Goal: Transaction & Acquisition: Purchase product/service

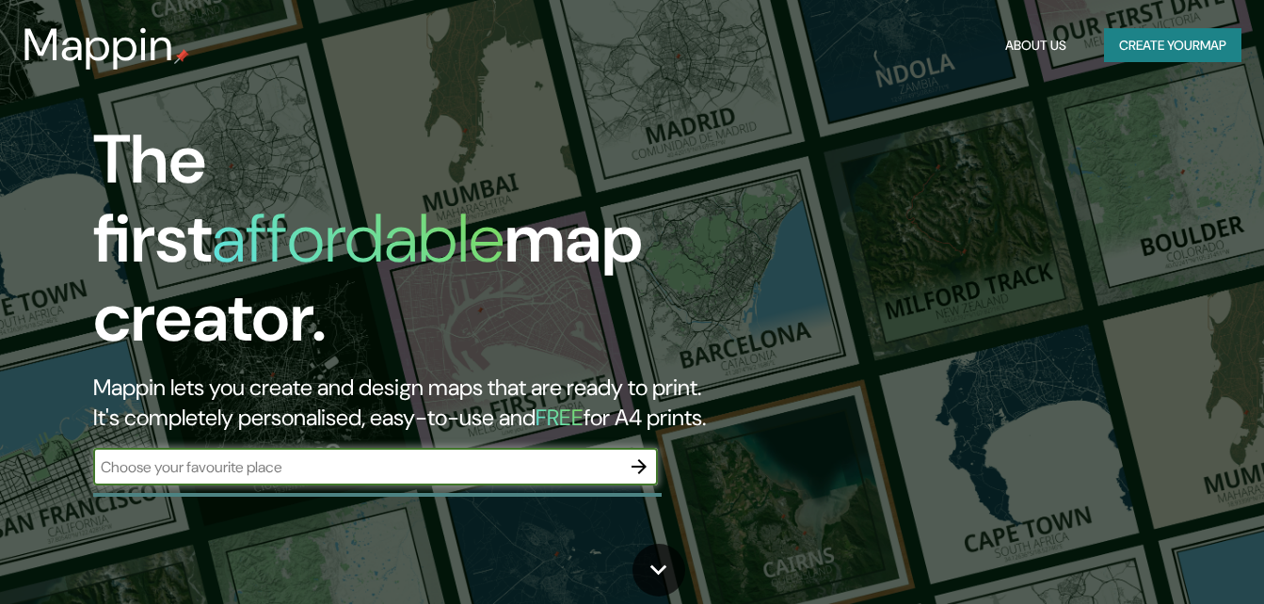
click at [287, 457] on input "text" at bounding box center [356, 468] width 527 height 22
type input "[GEOGRAPHIC_DATA]"
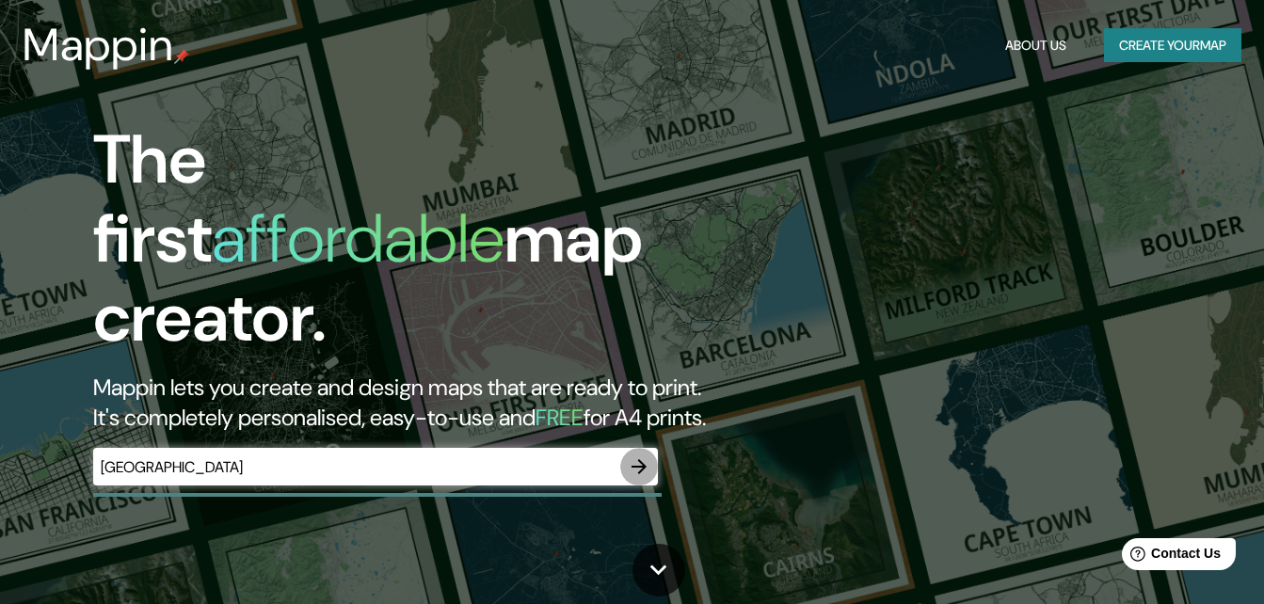
click at [630, 456] on icon "button" at bounding box center [639, 467] width 23 height 23
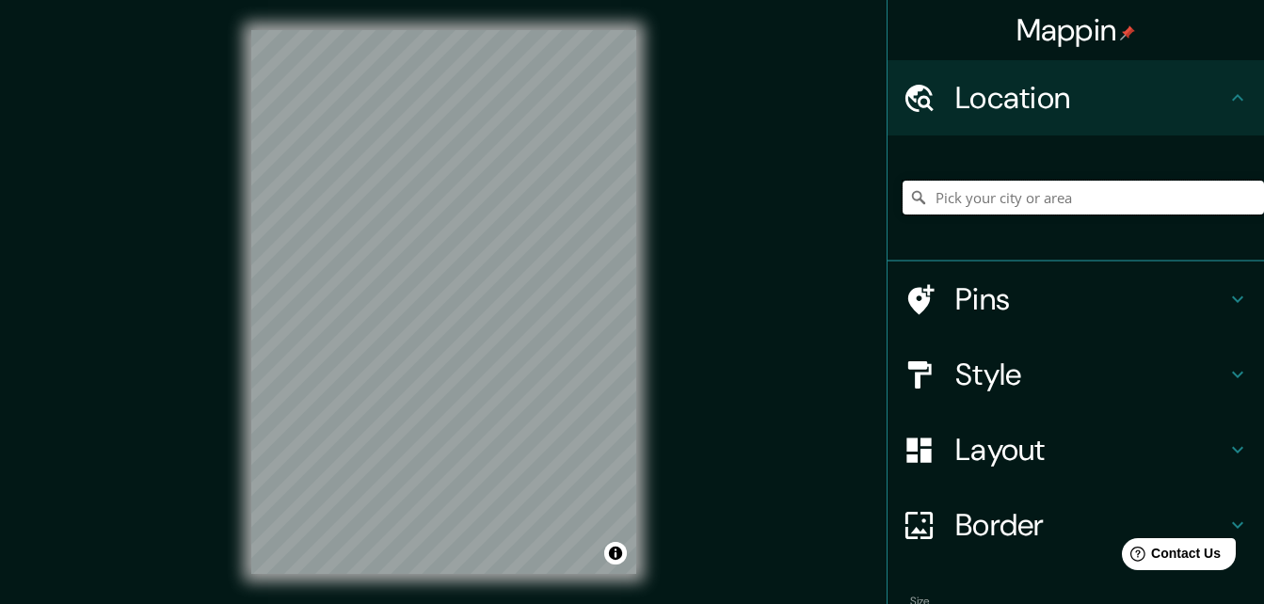
click at [1180, 191] on input "Pick your city or area" at bounding box center [1083, 198] width 361 height 34
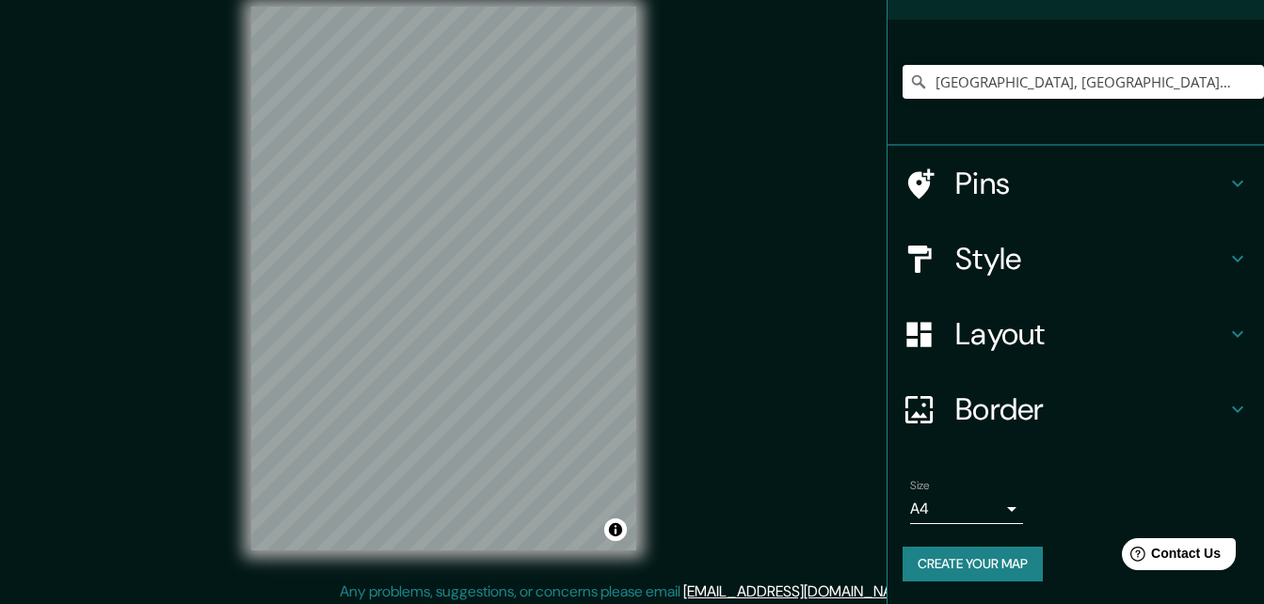
scroll to position [30, 0]
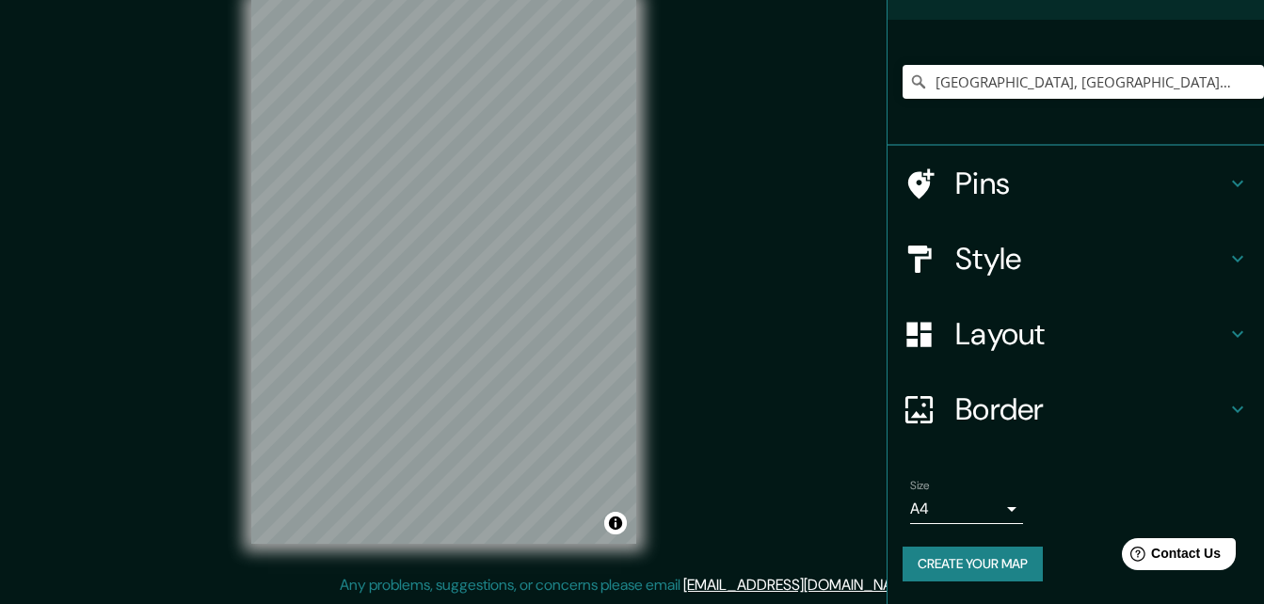
click at [1204, 406] on h4 "Border" at bounding box center [1091, 410] width 271 height 38
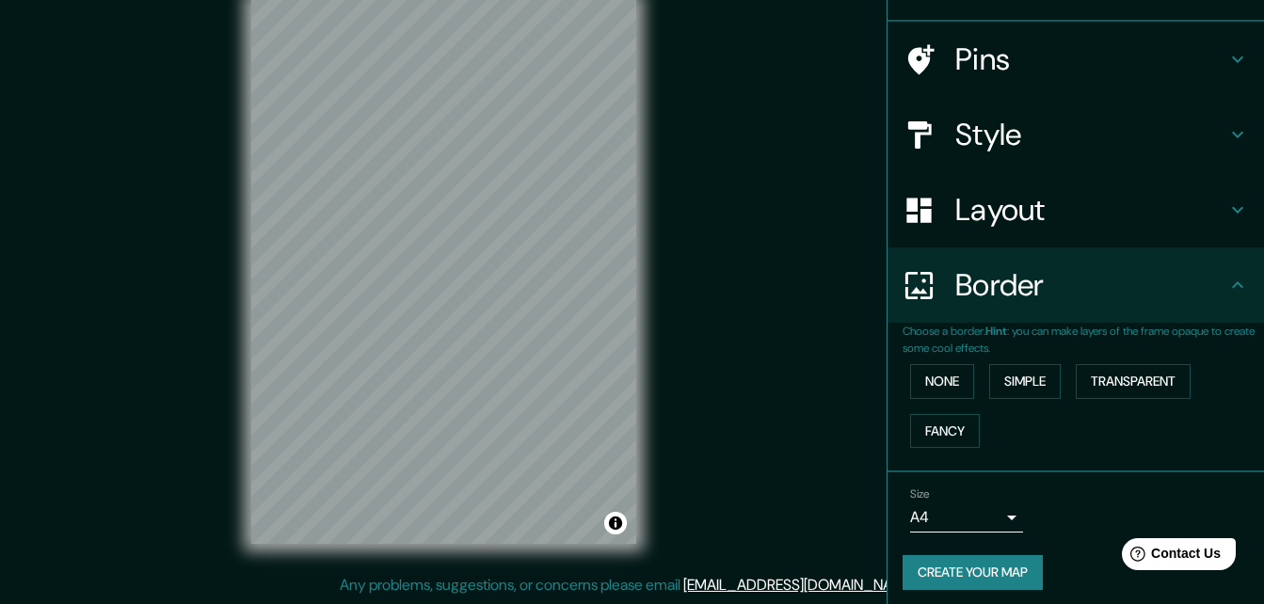
scroll to position [116, 0]
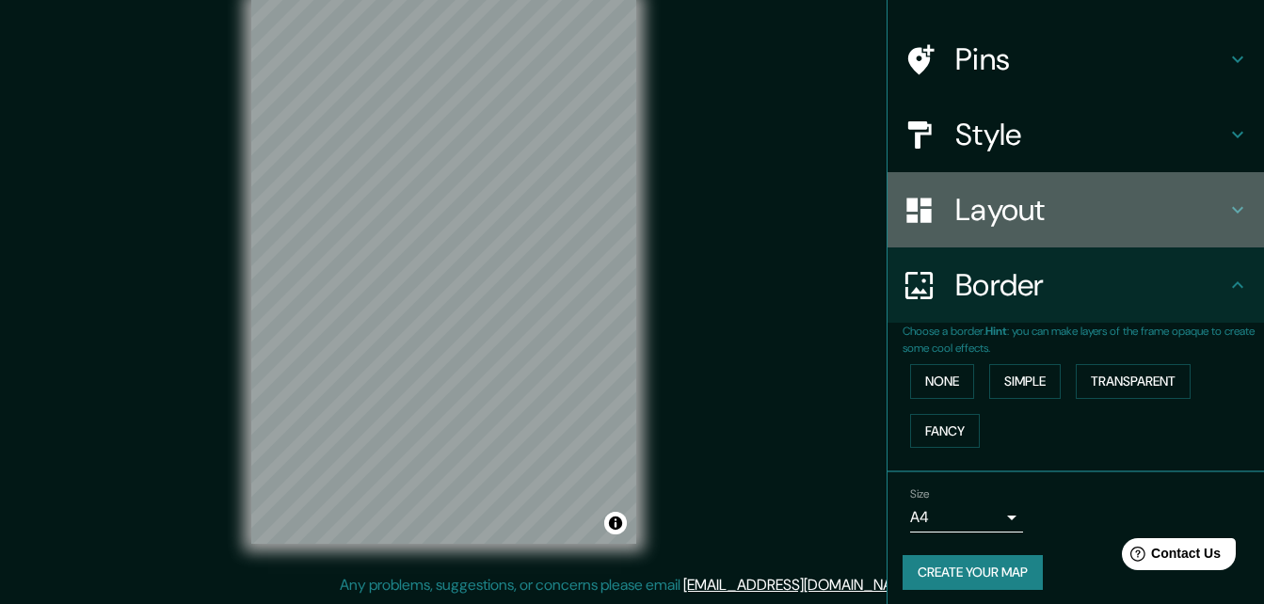
click at [1209, 207] on h4 "Layout" at bounding box center [1091, 210] width 271 height 38
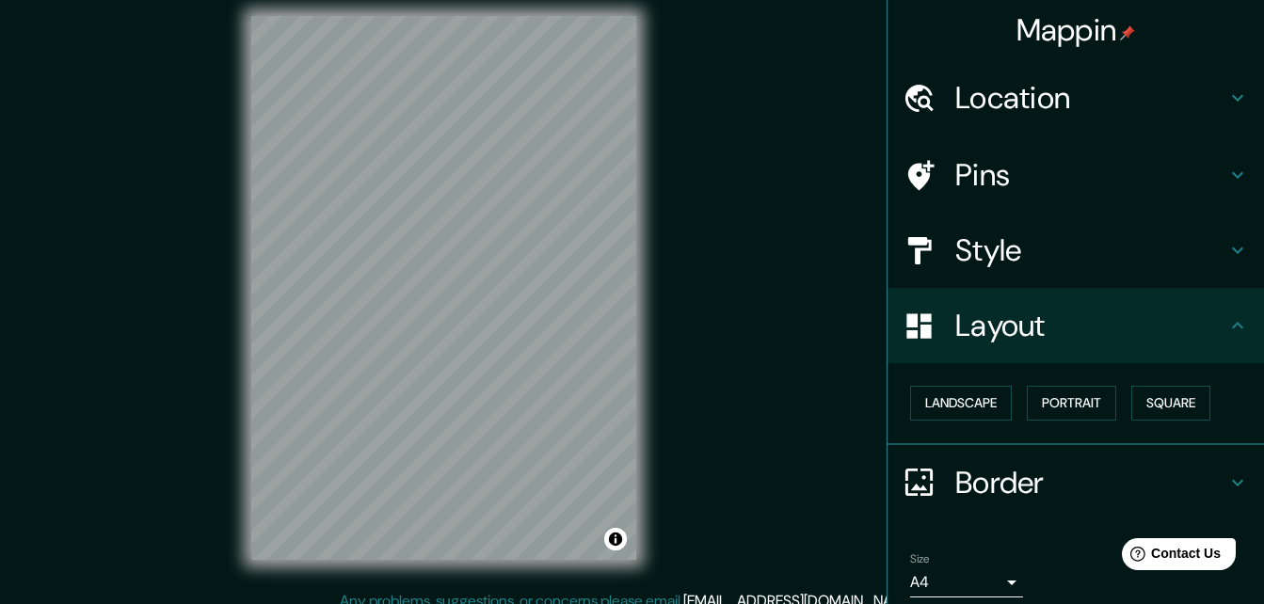
scroll to position [0, 0]
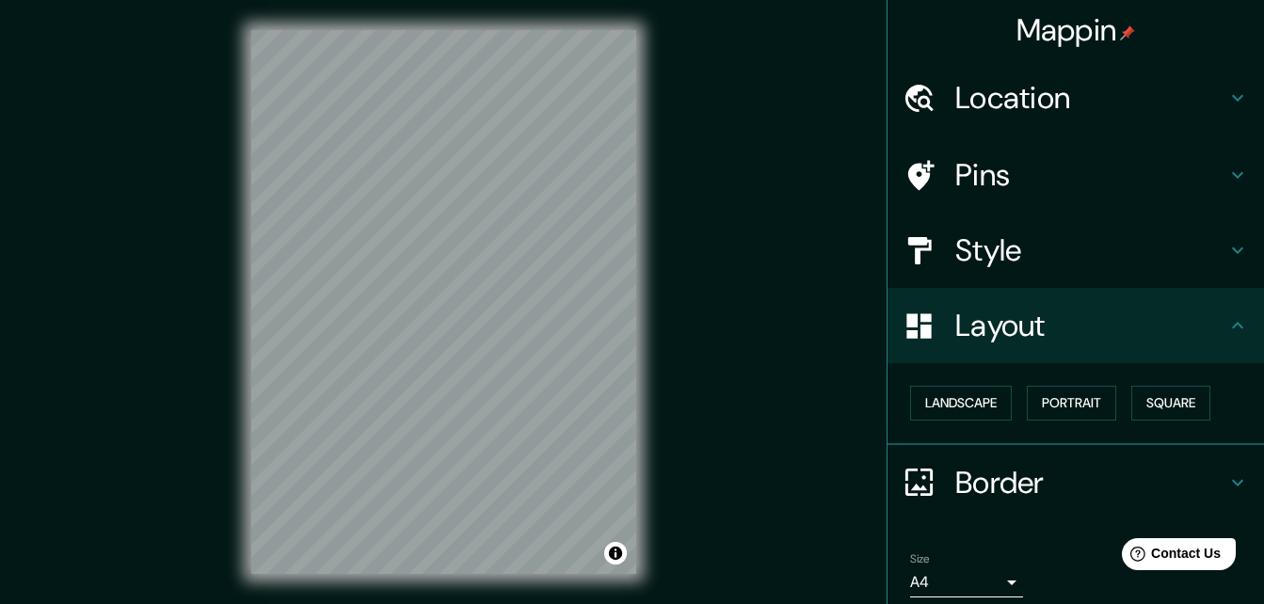
click at [1227, 97] on icon at bounding box center [1238, 98] width 23 height 23
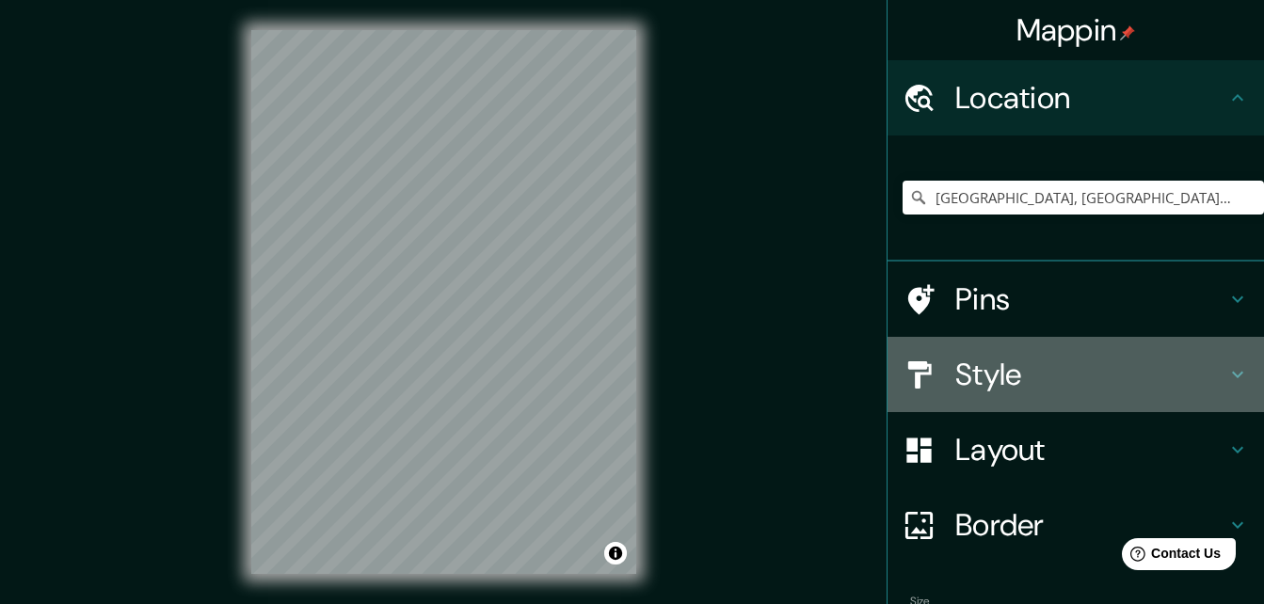
click at [1038, 385] on h4 "Style" at bounding box center [1091, 375] width 271 height 38
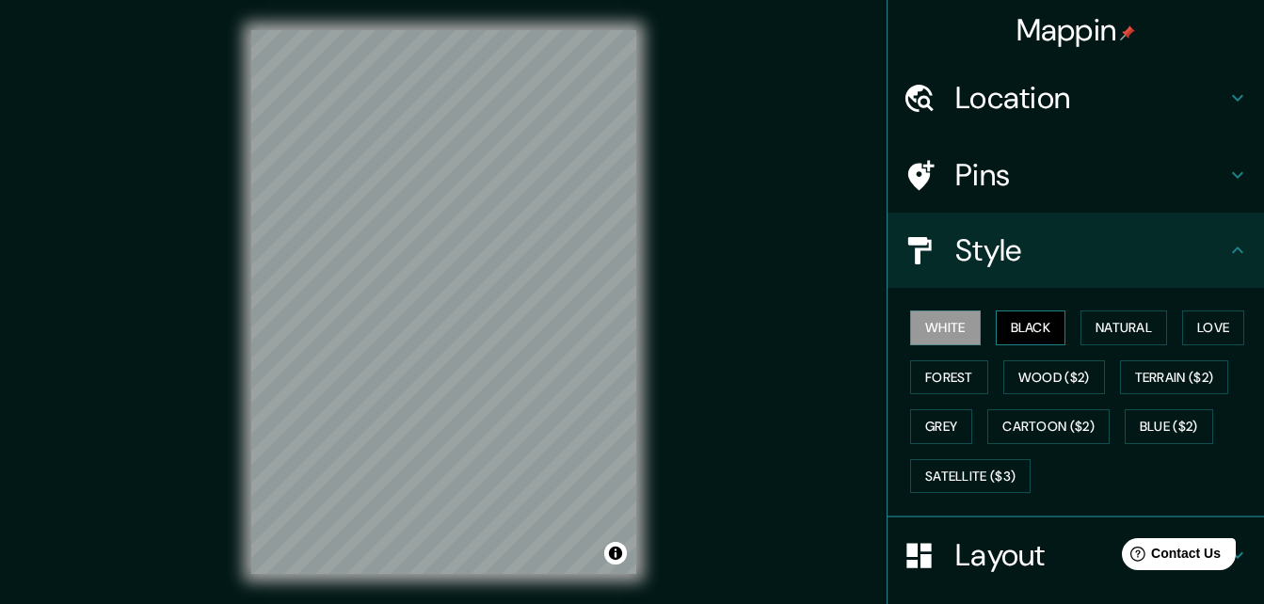
click at [1034, 327] on button "Black" at bounding box center [1031, 328] width 71 height 35
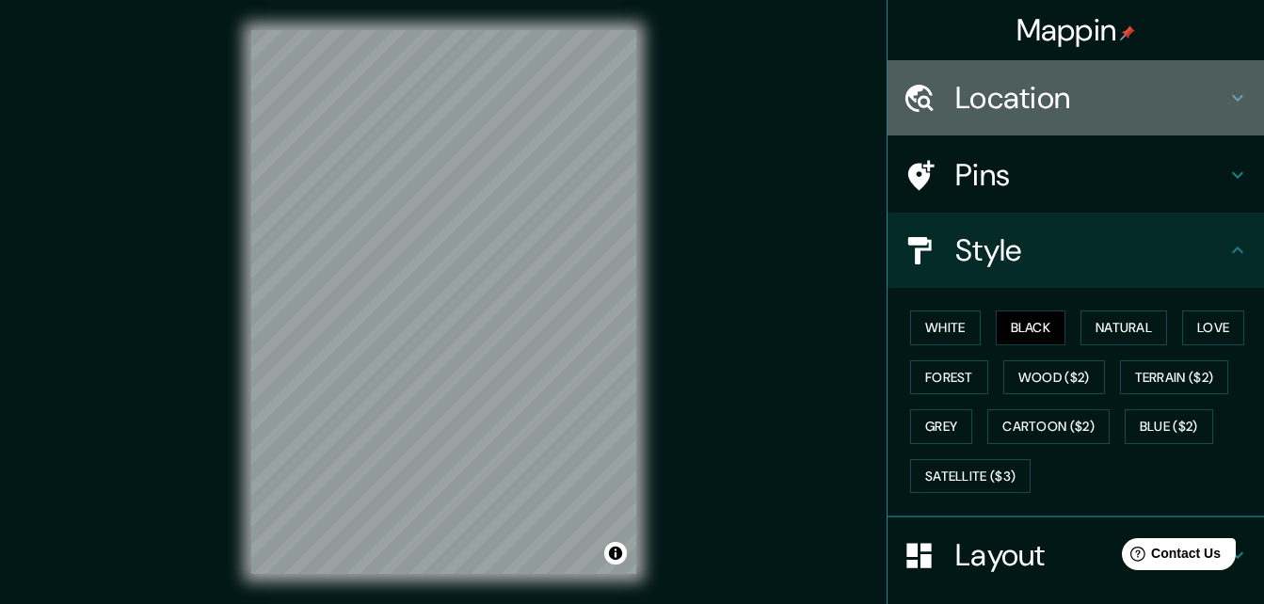
click at [1089, 101] on h4 "Location" at bounding box center [1091, 98] width 271 height 38
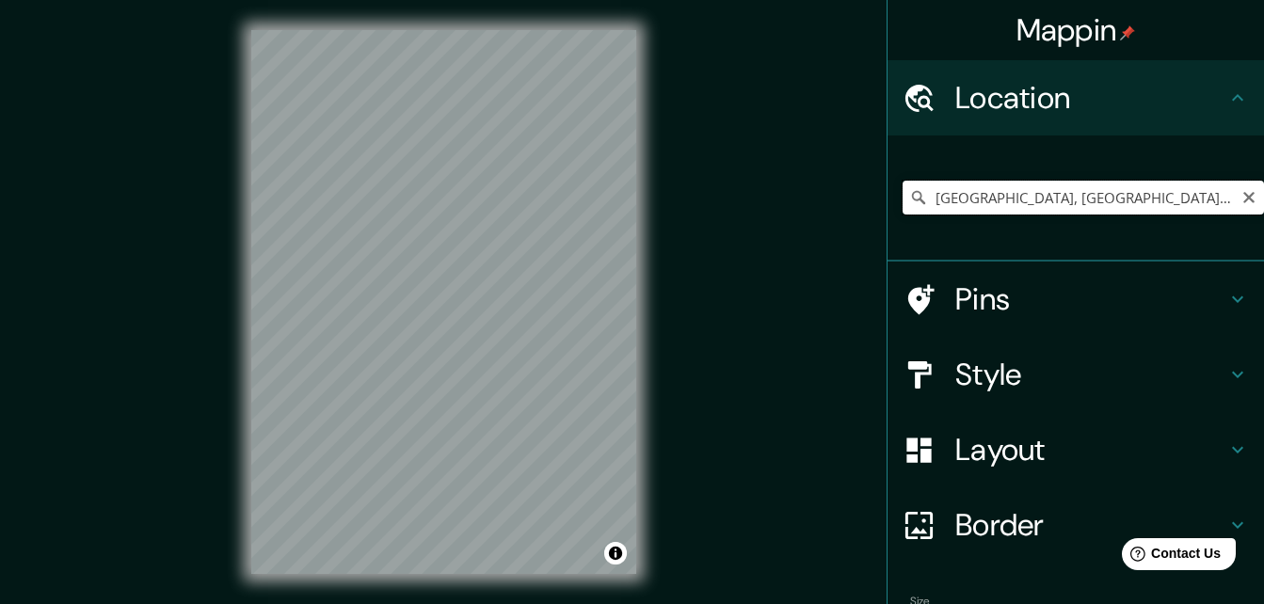
click at [1138, 198] on input "[GEOGRAPHIC_DATA], [GEOGRAPHIC_DATA], [GEOGRAPHIC_DATA]" at bounding box center [1083, 198] width 361 height 34
drag, startPoint x: 1147, startPoint y: 194, endPoint x: 865, endPoint y: 225, distance: 283.2
click at [867, 225] on div "Mappin Location [GEOGRAPHIC_DATA], [GEOGRAPHIC_DATA], [GEOGRAPHIC_DATA] Pins St…" at bounding box center [632, 317] width 1264 height 634
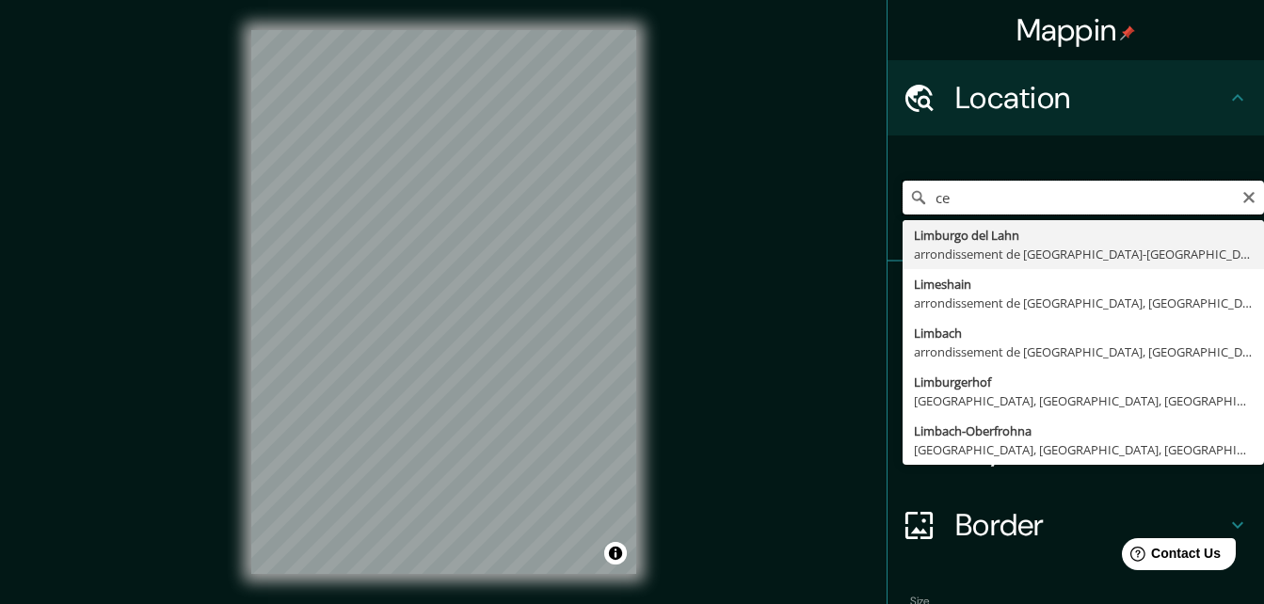
type input "c"
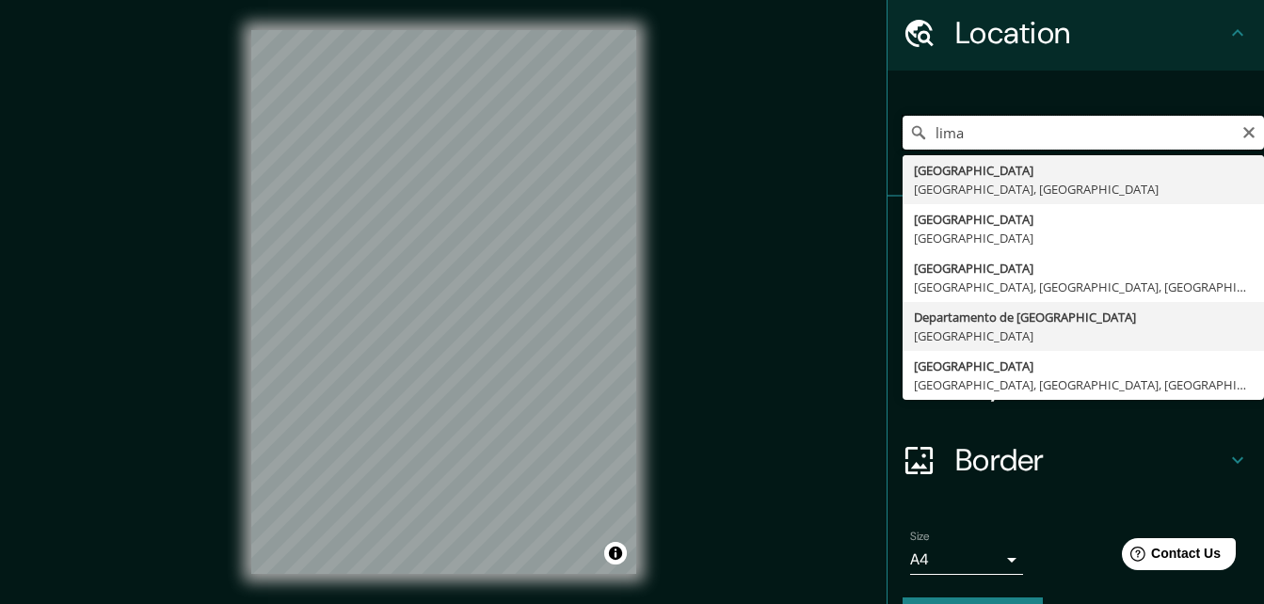
scroll to position [22, 0]
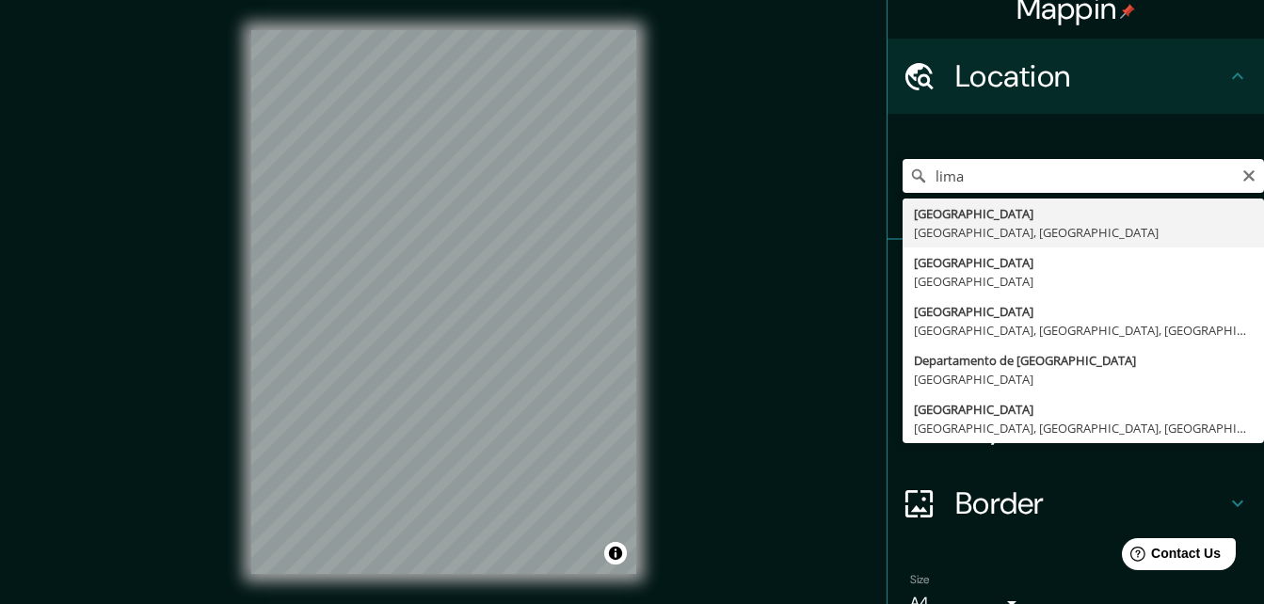
type input "[GEOGRAPHIC_DATA], [GEOGRAPHIC_DATA], [GEOGRAPHIC_DATA]"
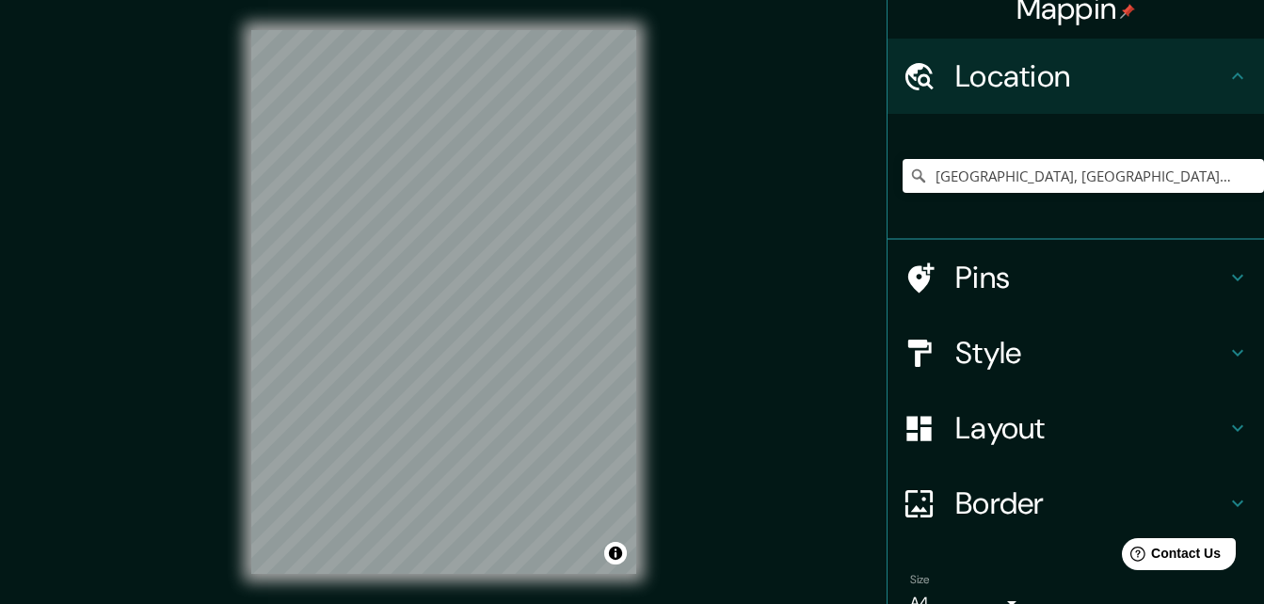
drag, startPoint x: 1004, startPoint y: 281, endPoint x: 1126, endPoint y: 355, distance: 141.9
click at [1126, 355] on ul "Location [GEOGRAPHIC_DATA], [GEOGRAPHIC_DATA], [GEOGRAPHIC_DATA] Pins Style Lay…" at bounding box center [1076, 369] width 377 height 660
click at [1107, 350] on h4 "Style" at bounding box center [1091, 353] width 271 height 38
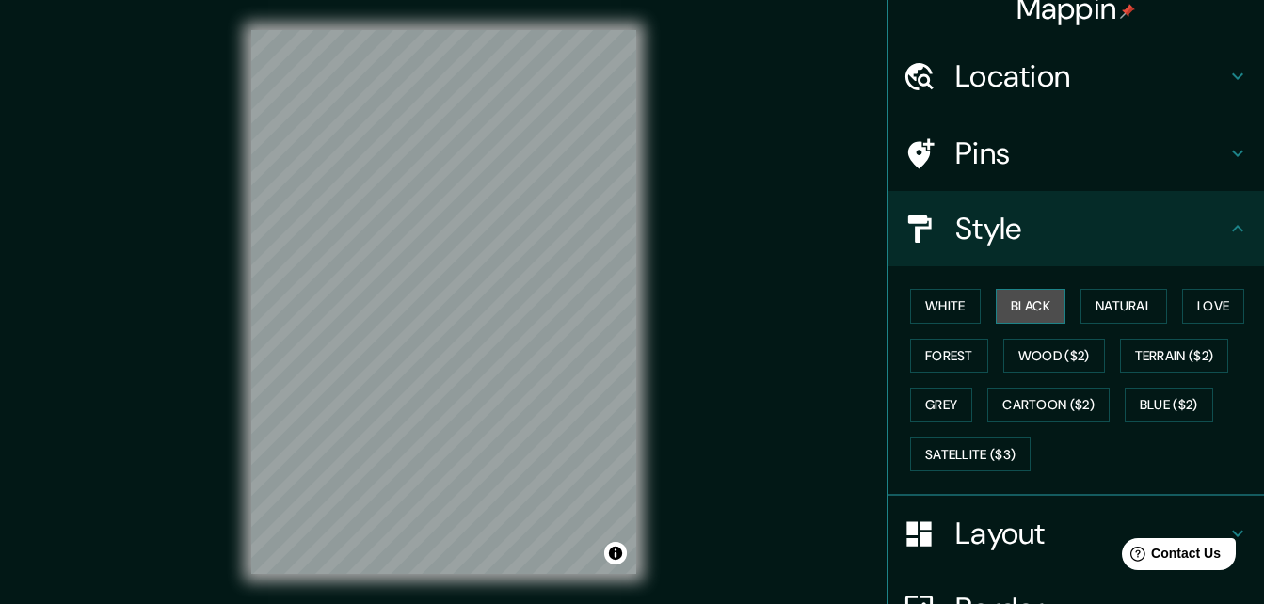
click at [1016, 291] on button "Black" at bounding box center [1031, 306] width 71 height 35
click at [1099, 297] on button "Natural" at bounding box center [1124, 306] width 87 height 35
click at [1004, 298] on button "Black" at bounding box center [1031, 306] width 71 height 35
click at [1092, 297] on button "Natural" at bounding box center [1124, 306] width 87 height 35
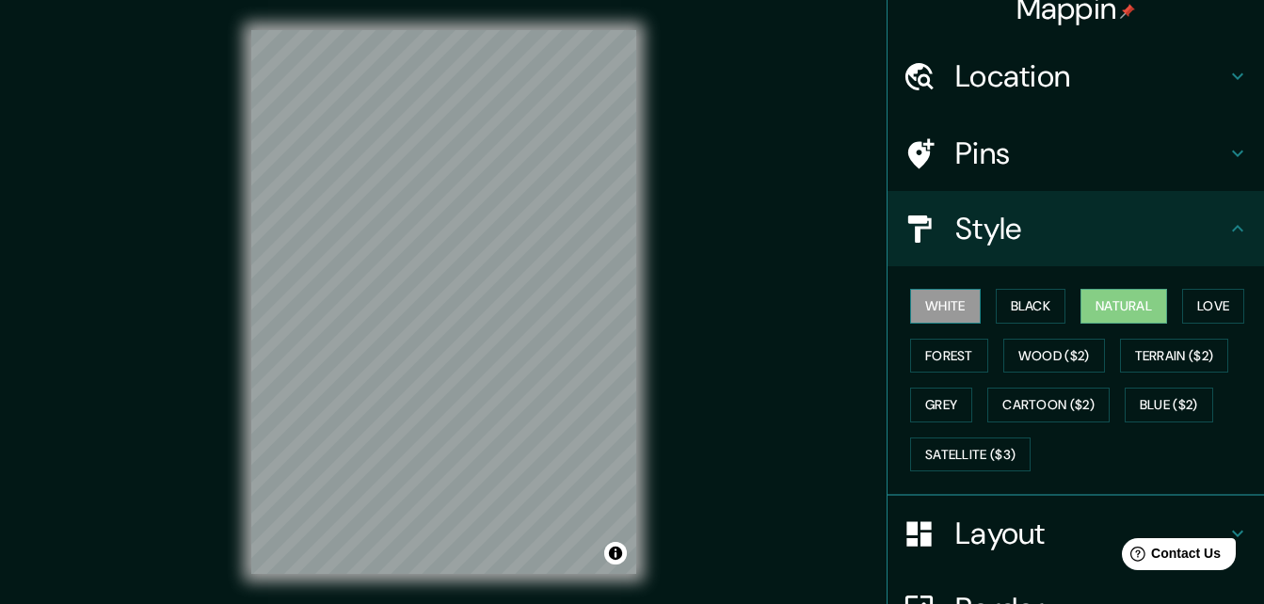
click at [939, 303] on button "White" at bounding box center [945, 306] width 71 height 35
click at [1003, 300] on button "Black" at bounding box center [1031, 306] width 71 height 35
click at [938, 300] on button "White" at bounding box center [945, 306] width 71 height 35
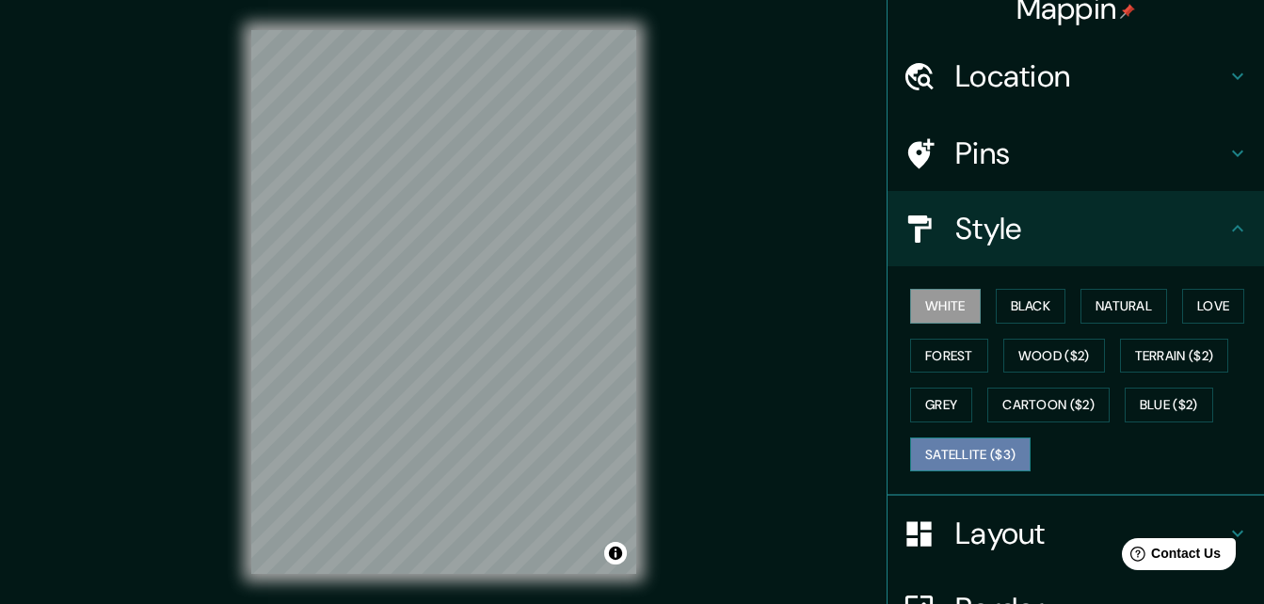
click at [976, 451] on button "Satellite ($3)" at bounding box center [970, 455] width 120 height 35
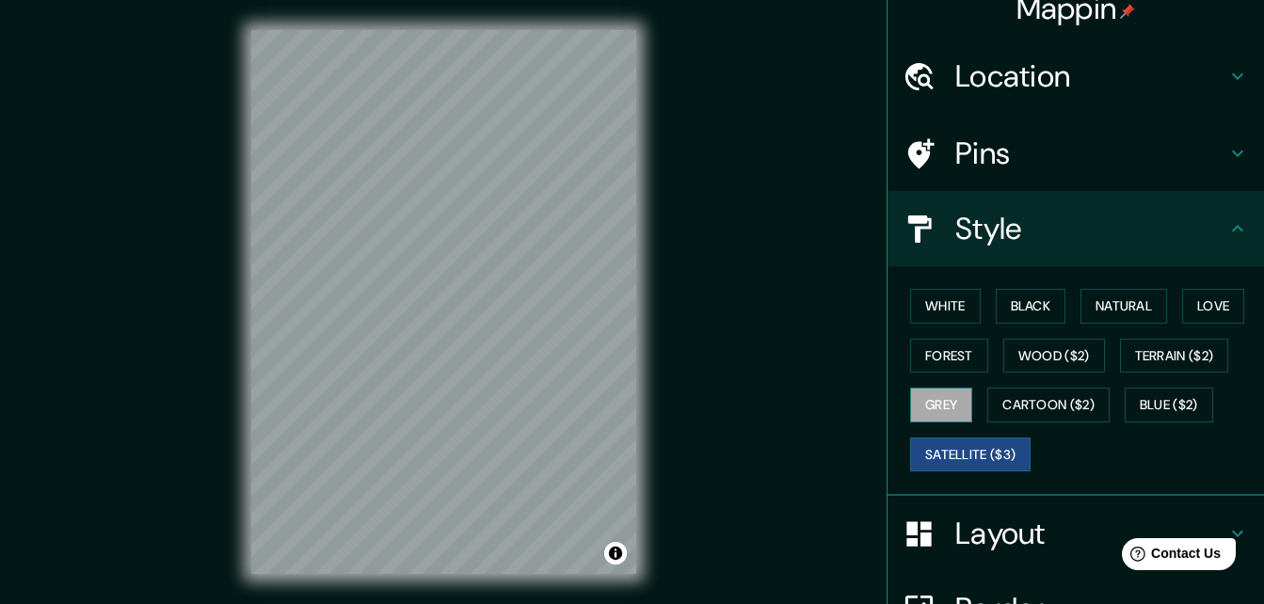
click at [940, 385] on div "White Black Natural Love Forest Wood ($2) Terrain ($2) Grey Cartoon ($2) Blue (…" at bounding box center [1083, 380] width 361 height 198
click at [939, 399] on button "Grey" at bounding box center [941, 405] width 62 height 35
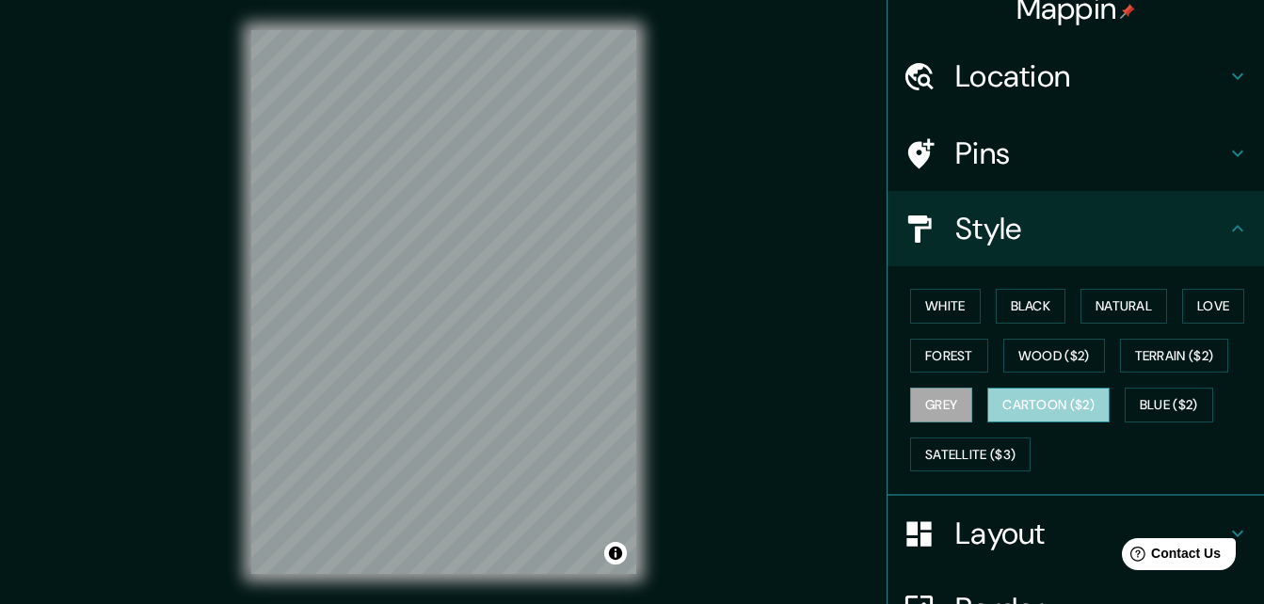
click at [1017, 399] on button "Cartoon ($2)" at bounding box center [1049, 405] width 122 height 35
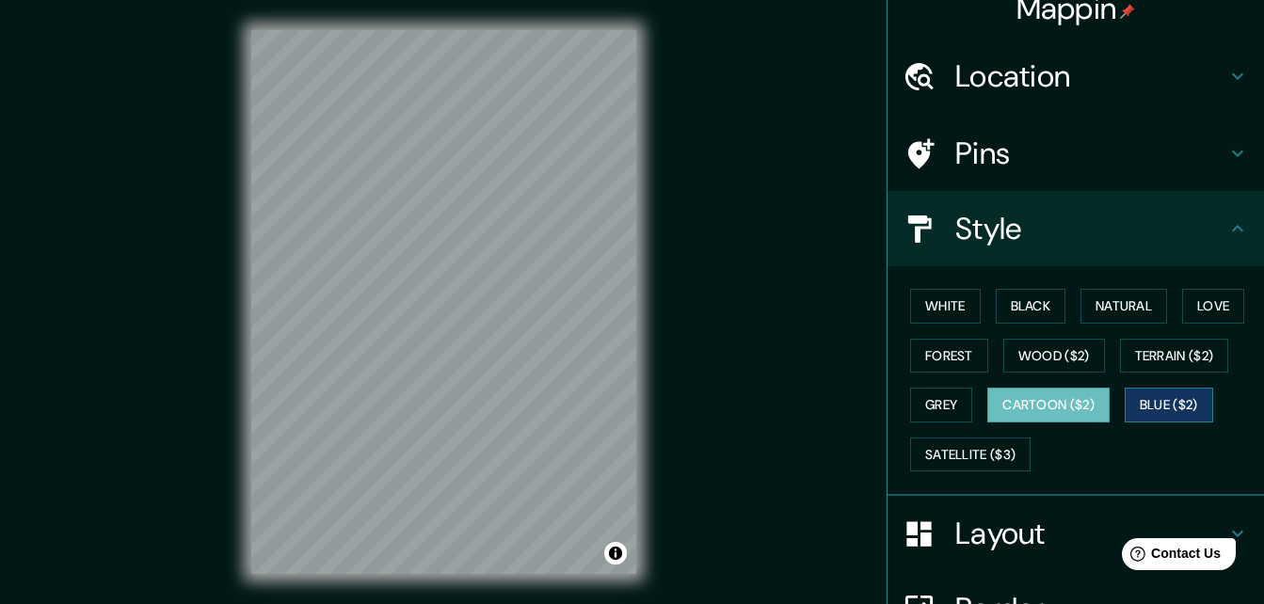
click at [1148, 394] on button "Blue ($2)" at bounding box center [1169, 405] width 88 height 35
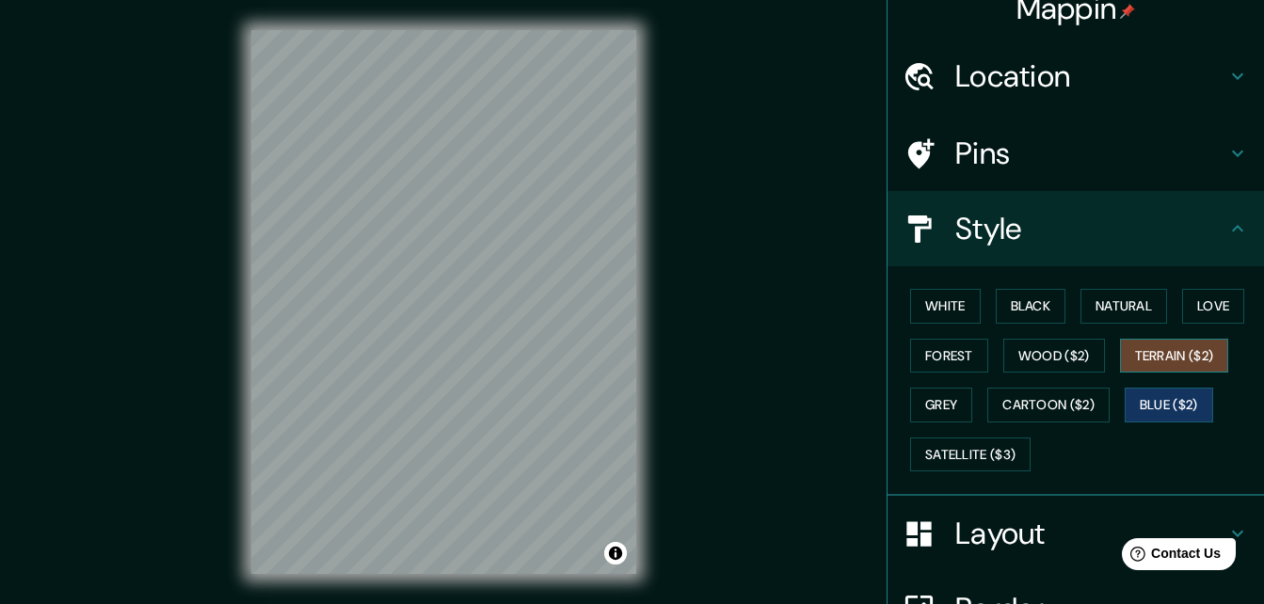
click at [1143, 356] on button "Terrain ($2)" at bounding box center [1174, 356] width 109 height 35
click at [1060, 361] on button "Wood ($2)" at bounding box center [1055, 356] width 102 height 35
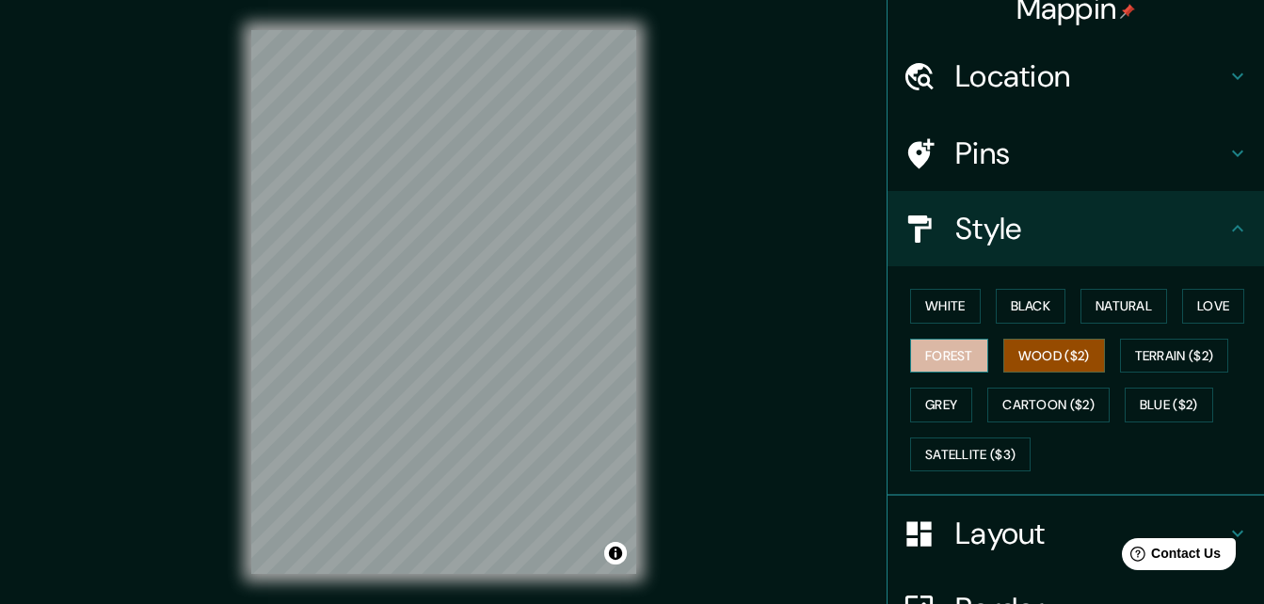
click at [952, 349] on button "Forest" at bounding box center [949, 356] width 78 height 35
click at [996, 308] on button "Black" at bounding box center [1031, 306] width 71 height 35
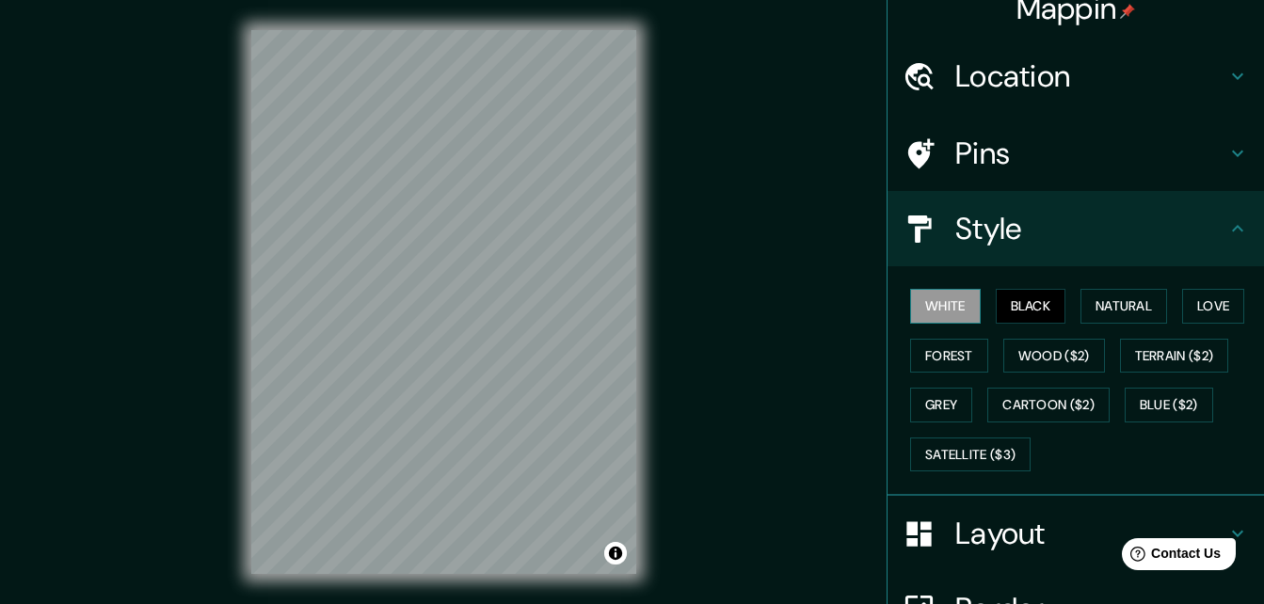
click at [941, 304] on button "White" at bounding box center [945, 306] width 71 height 35
click at [1006, 301] on button "Black" at bounding box center [1031, 306] width 71 height 35
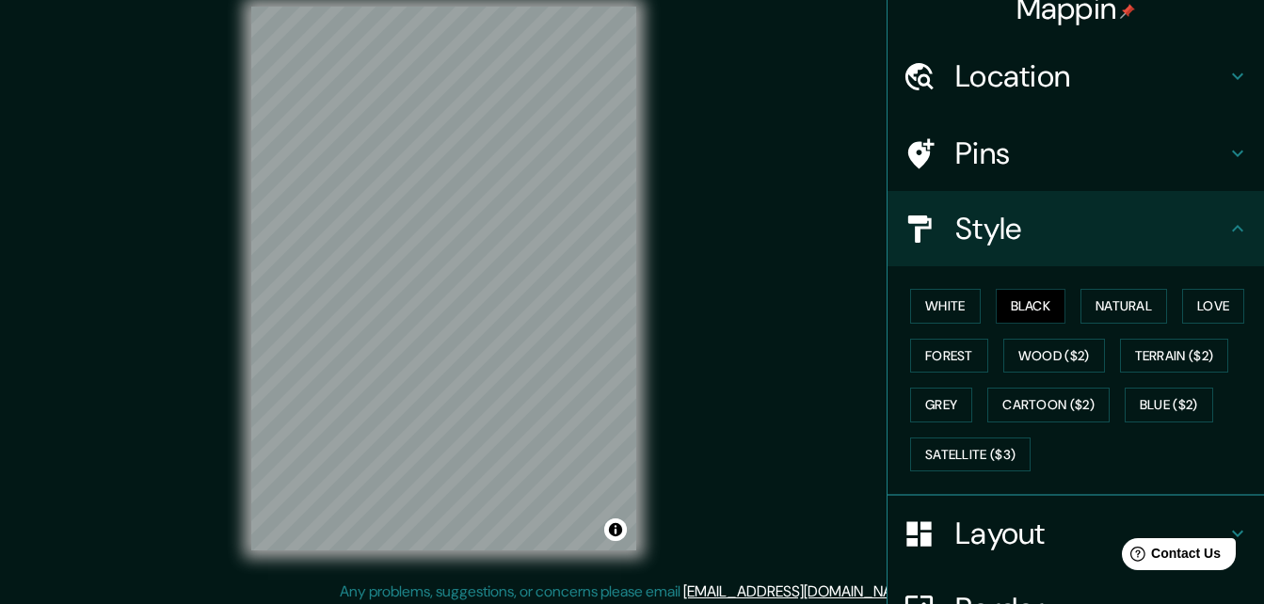
scroll to position [30, 0]
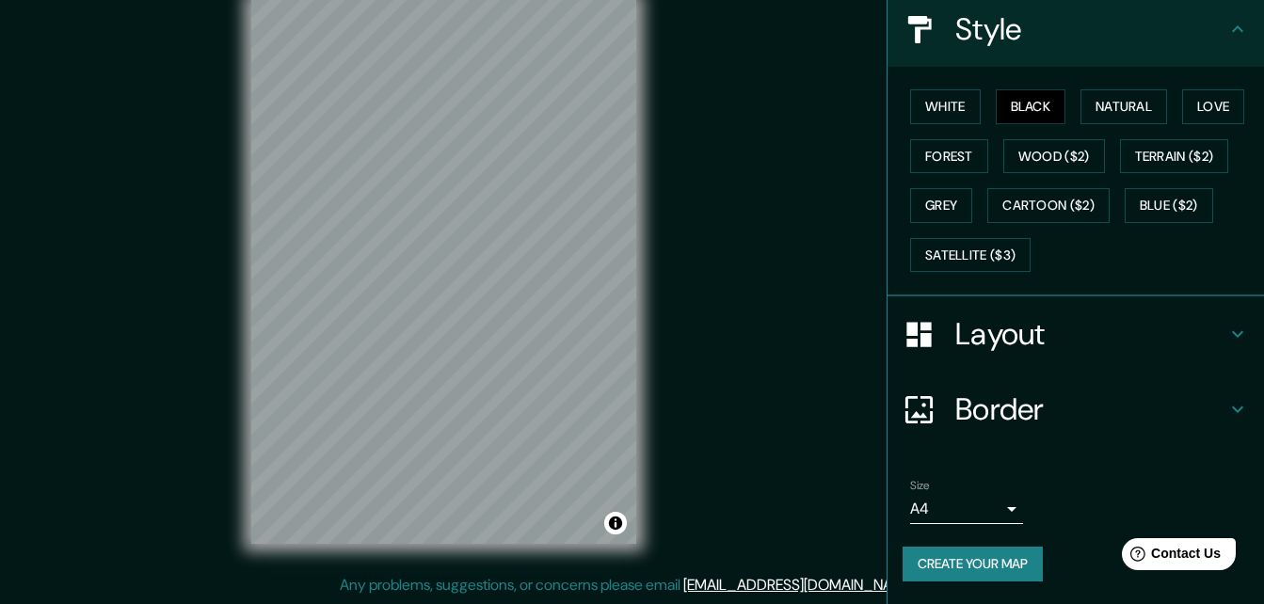
click at [1020, 313] on div "Layout" at bounding box center [1076, 334] width 377 height 75
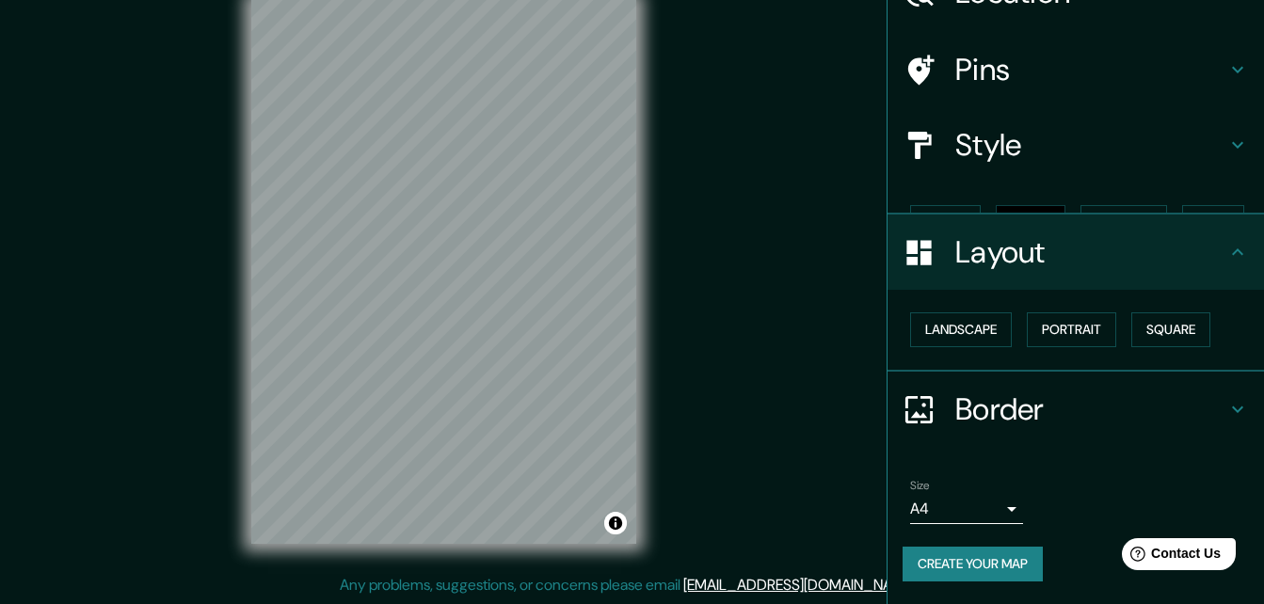
scroll to position [72, 0]
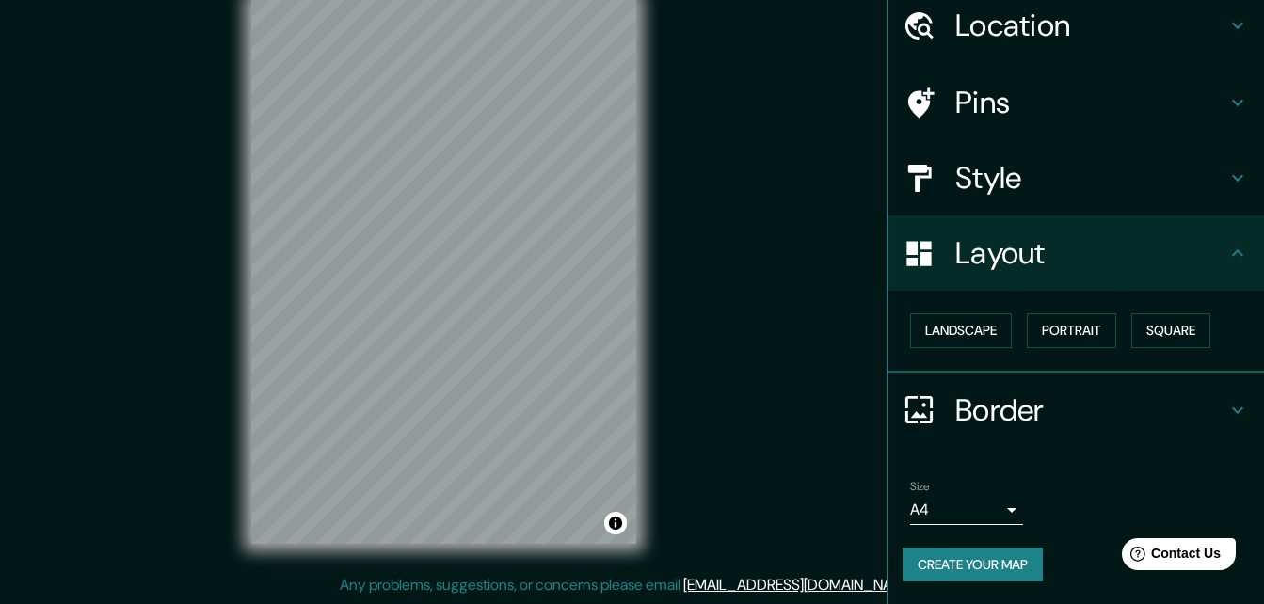
click at [1002, 112] on h4 "Pins" at bounding box center [1091, 103] width 271 height 38
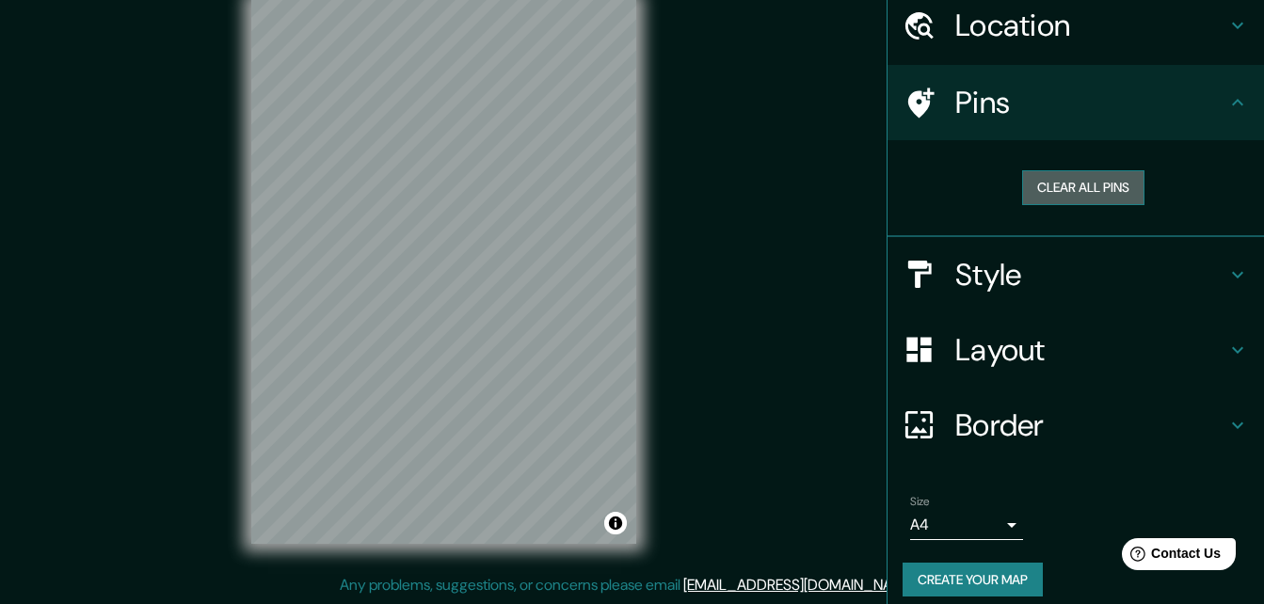
click at [1050, 196] on button "Clear all pins" at bounding box center [1083, 187] width 122 height 35
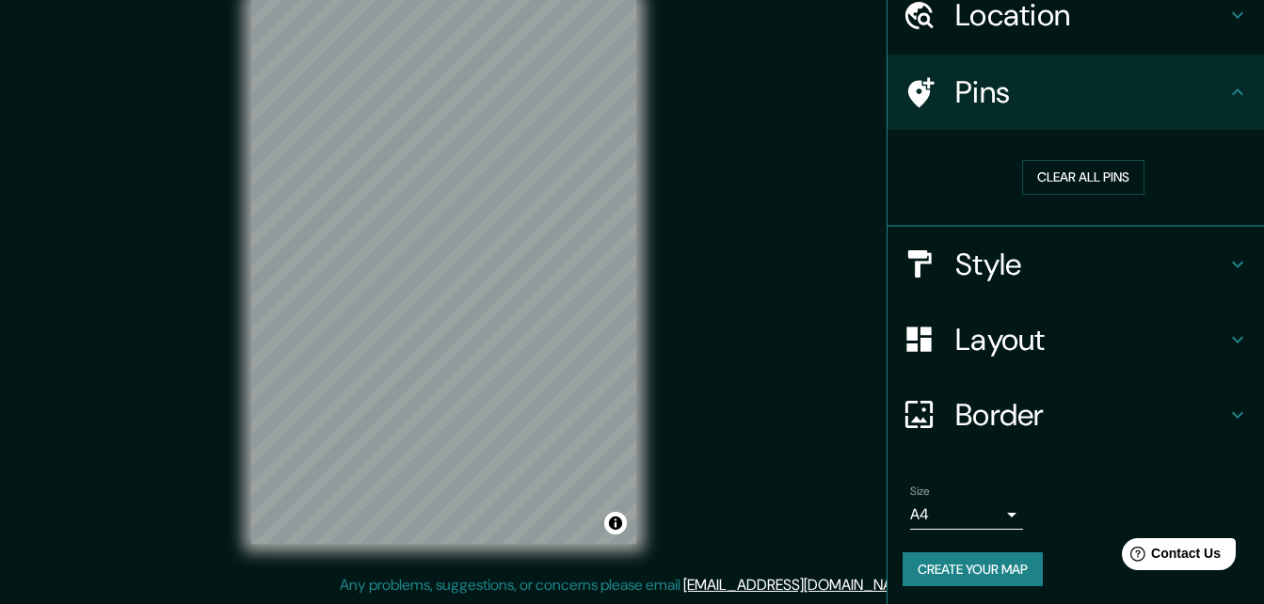
scroll to position [88, 0]
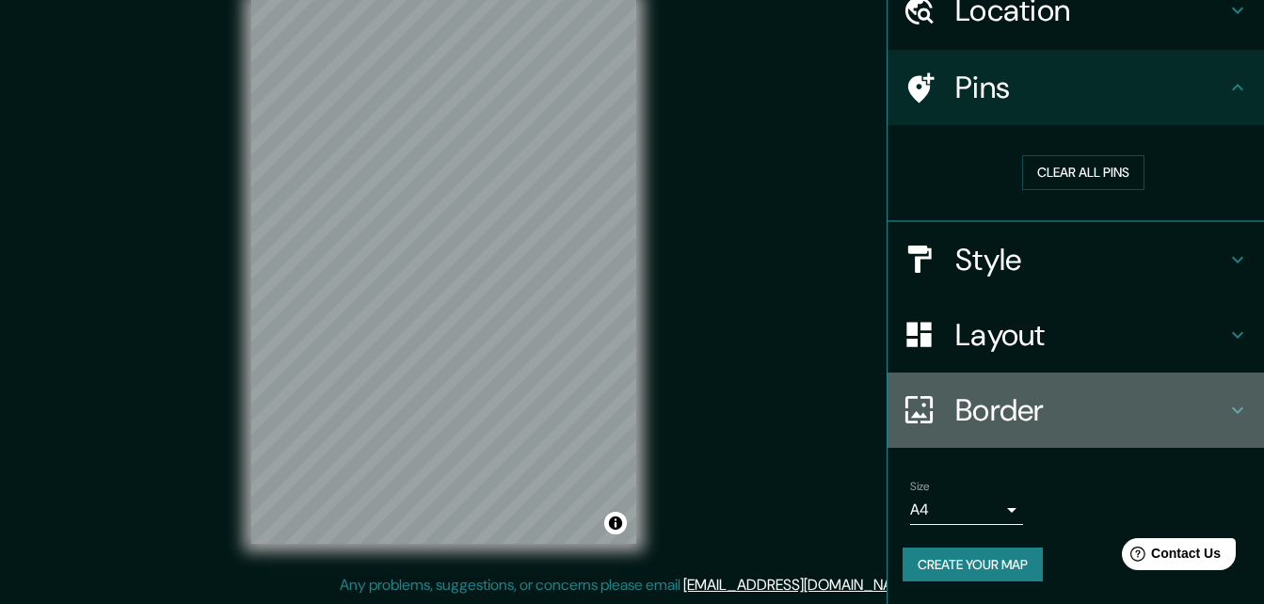
click at [972, 398] on h4 "Border" at bounding box center [1091, 411] width 271 height 38
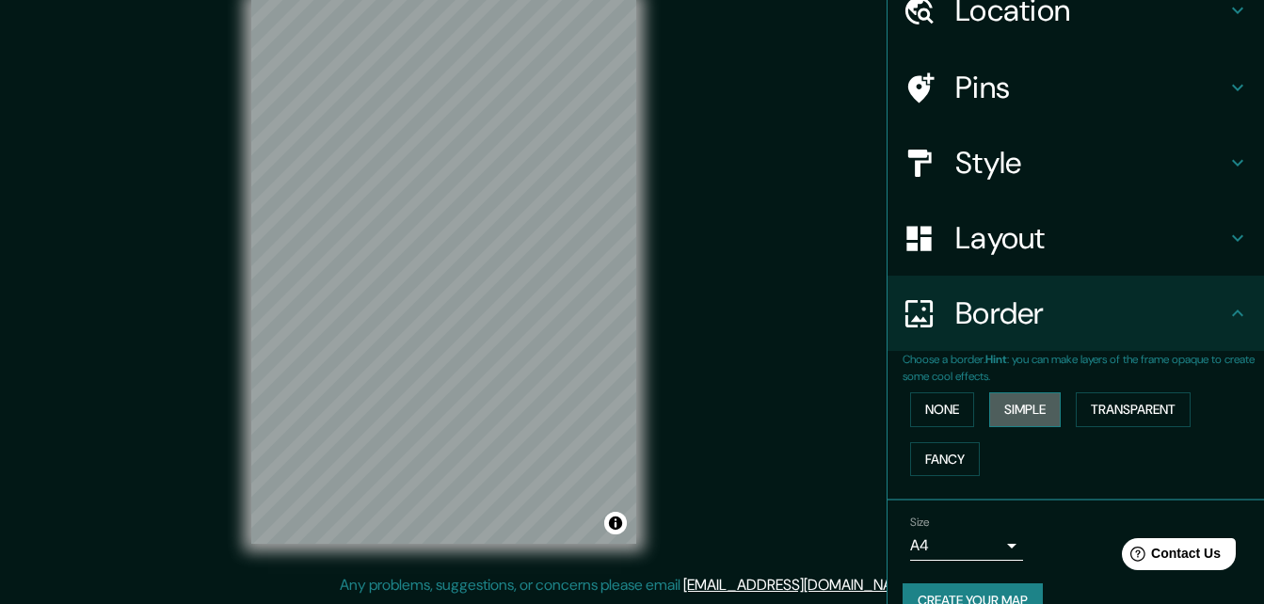
click at [989, 419] on button "Simple" at bounding box center [1025, 410] width 72 height 35
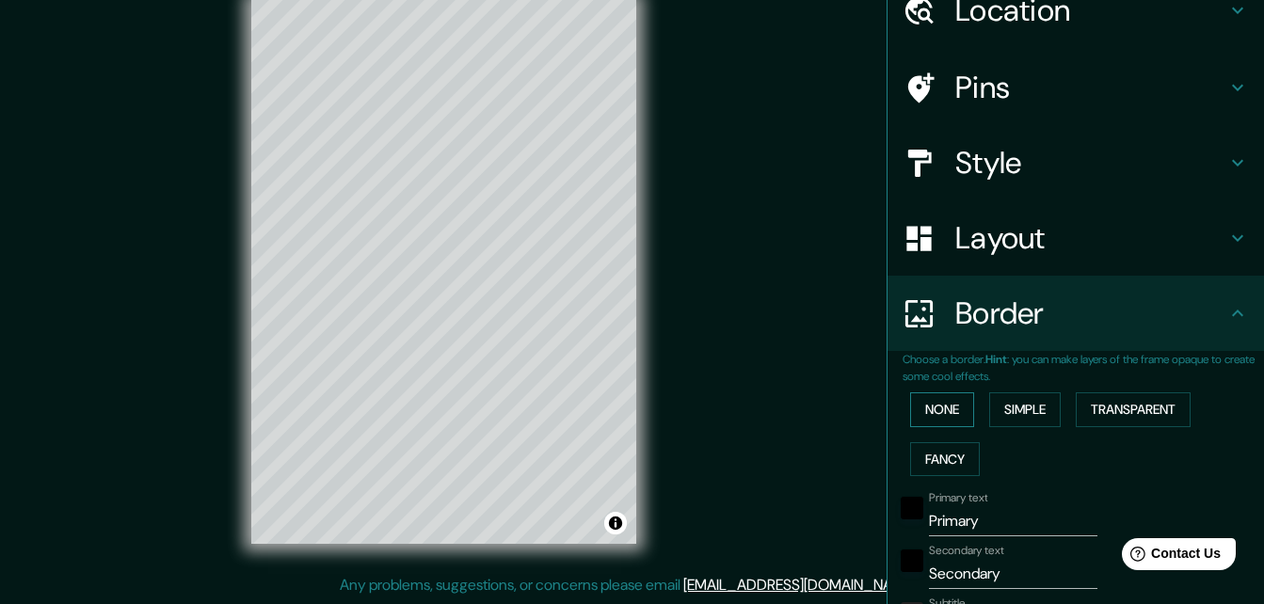
click at [941, 415] on button "None" at bounding box center [942, 410] width 64 height 35
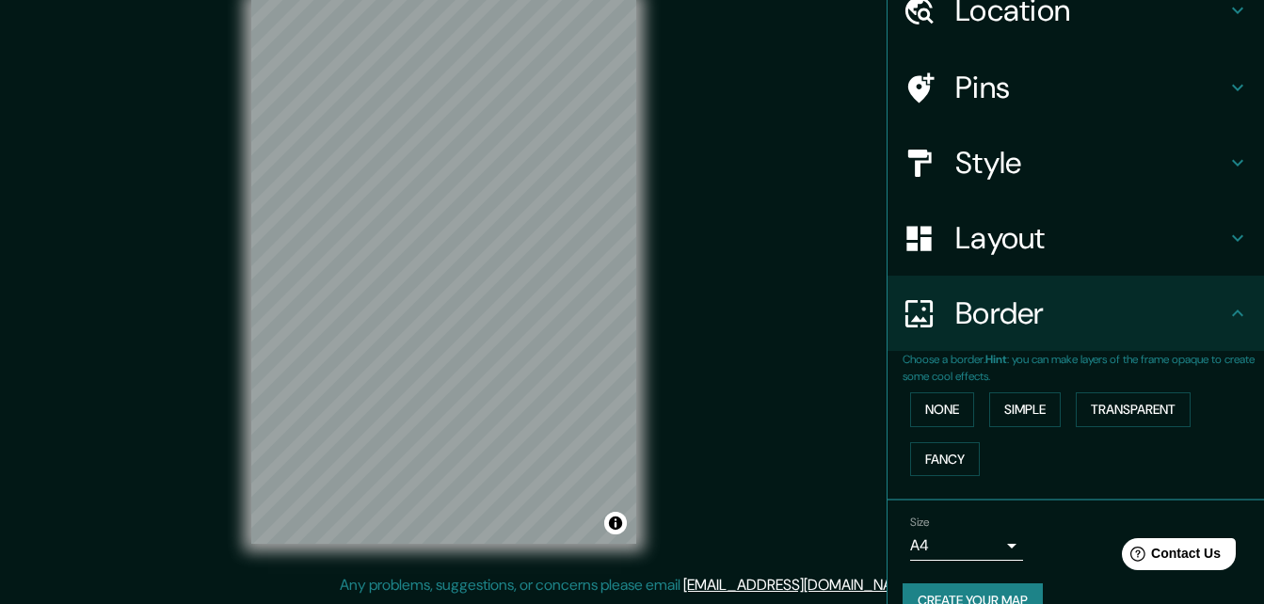
click at [956, 228] on h4 "Layout" at bounding box center [1091, 238] width 271 height 38
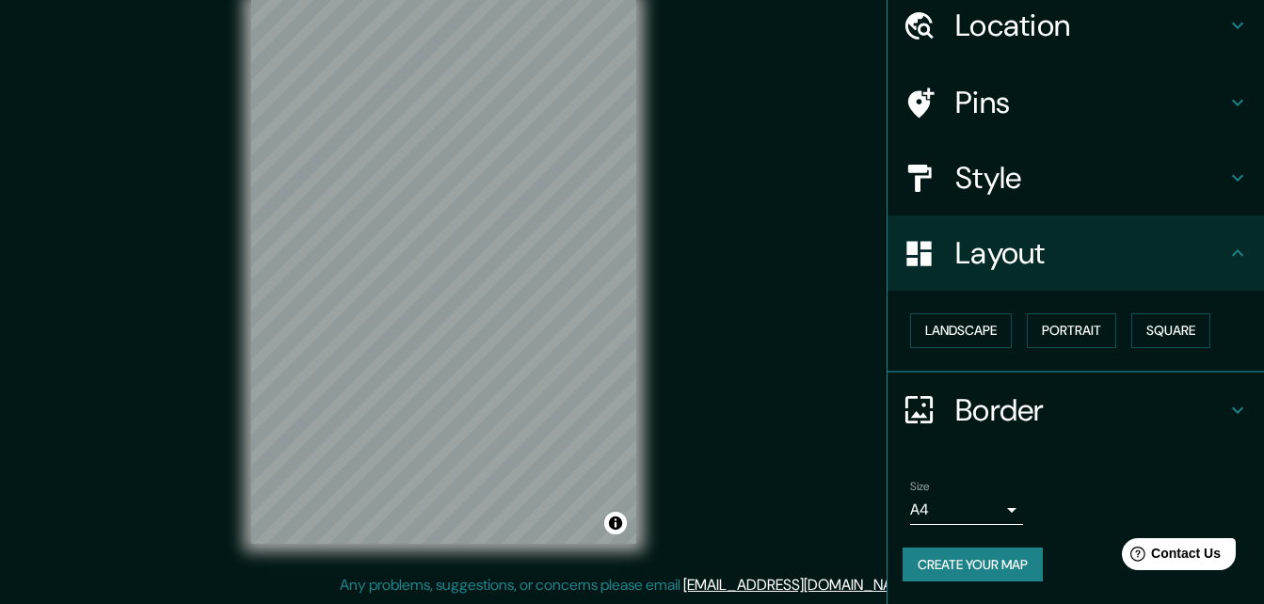
scroll to position [72, 0]
click at [958, 325] on button "Landscape" at bounding box center [961, 330] width 102 height 35
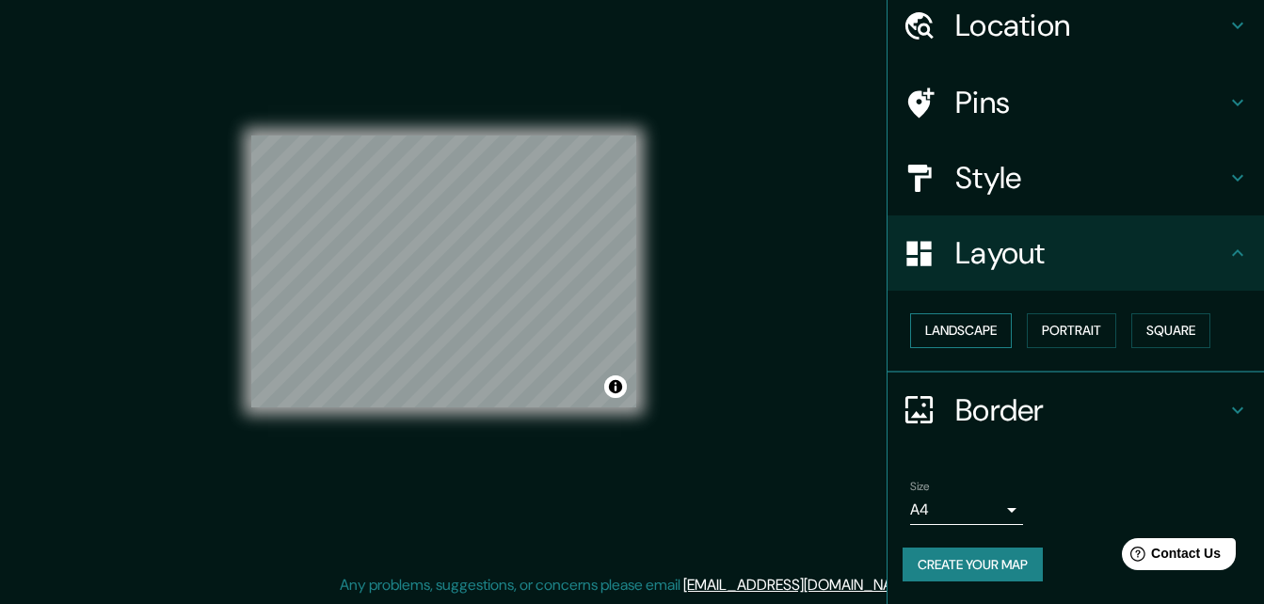
click at [959, 325] on button "Landscape" at bounding box center [961, 330] width 102 height 35
click at [1056, 324] on button "Portrait" at bounding box center [1071, 330] width 89 height 35
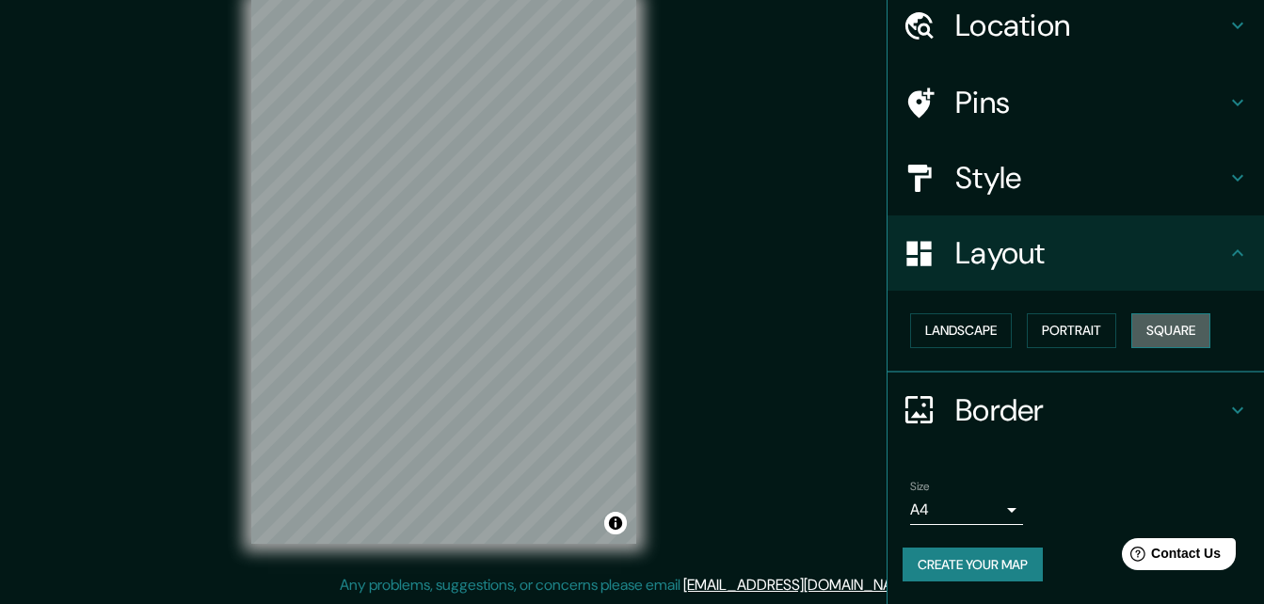
click at [1147, 313] on button "Square" at bounding box center [1171, 330] width 79 height 35
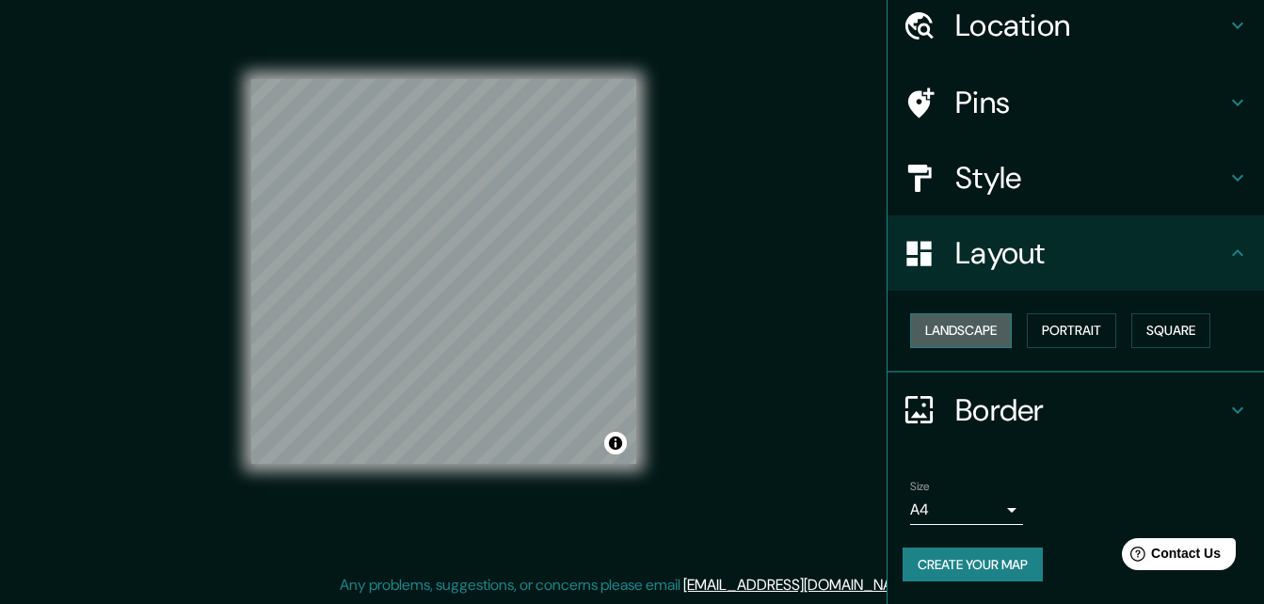
click at [961, 324] on button "Landscape" at bounding box center [961, 330] width 102 height 35
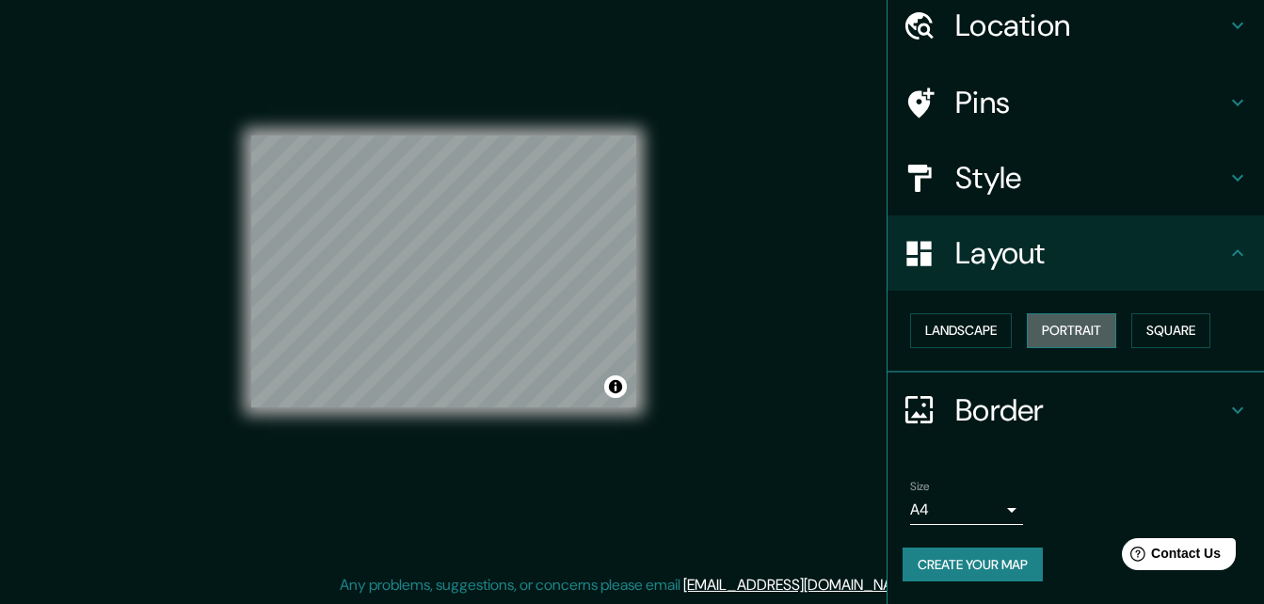
click at [1052, 314] on button "Portrait" at bounding box center [1071, 330] width 89 height 35
